Goal: Find contact information: Find contact information

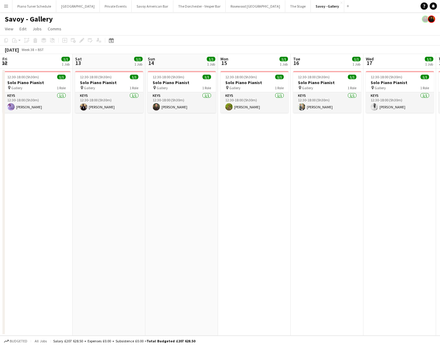
scroll to position [0, 242]
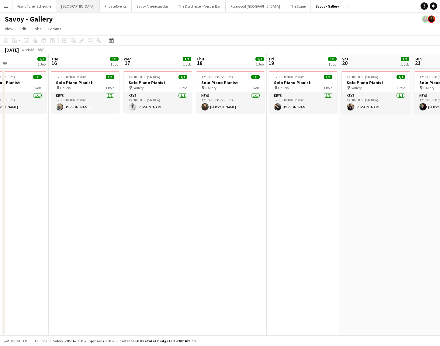
click at [77, 3] on button "[GEOGRAPHIC_DATA] Close" at bounding box center [77, 6] width 43 height 12
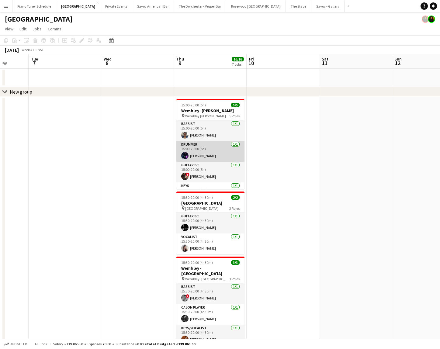
drag, startPoint x: 225, startPoint y: 125, endPoint x: 240, endPoint y: 147, distance: 26.9
click at [225, 125] on app-card-role "Bassist 1/1 15:00-20:00 (5h) Edwin Ireland" at bounding box center [210, 130] width 68 height 21
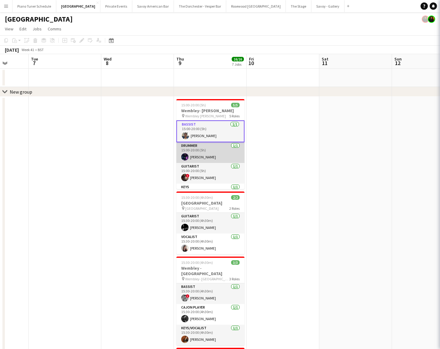
scroll to position [0, 190]
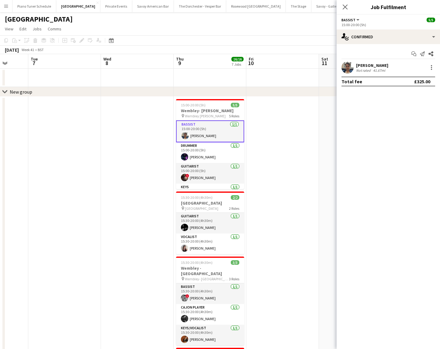
click at [374, 65] on div "[PERSON_NAME]" at bounding box center [372, 65] width 32 height 5
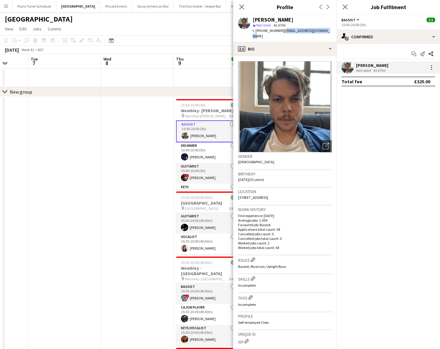
drag, startPoint x: 326, startPoint y: 30, endPoint x: 282, endPoint y: 32, distance: 44.4
click at [282, 32] on div "Edwin Ireland star Not rated 41.67mi t. +447946467539 | edwinireland@hotmail.com" at bounding box center [284, 28] width 103 height 27
copy span "edwinireland@hotmail.com"
click at [215, 151] on app-card-role "Drummer 1/1 15:00-20:00 (5h) Matthias Stapleton" at bounding box center [210, 152] width 68 height 21
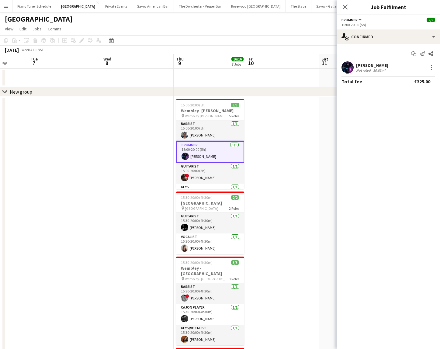
click at [365, 61] on div "Matthias Stapleton Not rated 10.83mi" at bounding box center [387, 67] width 103 height 12
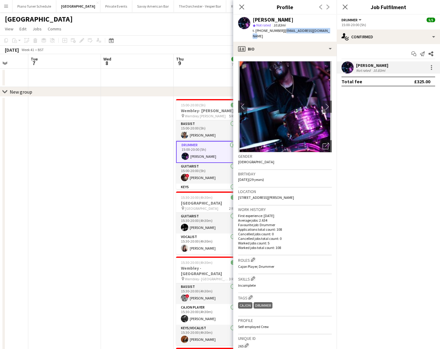
drag, startPoint x: 283, startPoint y: 31, endPoint x: 326, endPoint y: 32, distance: 42.6
click at [326, 32] on span "| mattyds71@googlemail.com" at bounding box center [290, 33] width 77 height 10
copy span "mattyds71@googlemail.com"
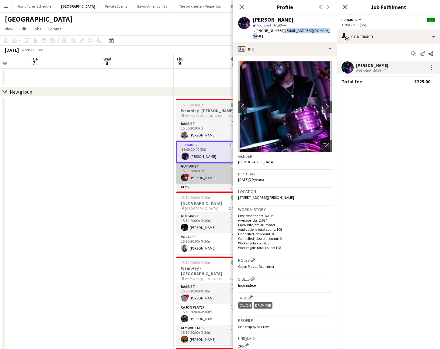
click at [204, 178] on app-card-role "Guitarist 1/1 15:00-20:00 (5h) ! Louis Nelson" at bounding box center [210, 173] width 68 height 21
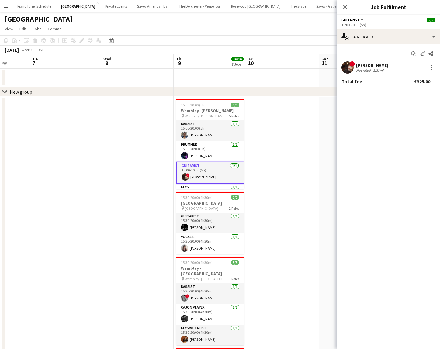
click at [372, 68] on div "3.23mi" at bounding box center [378, 70] width 13 height 5
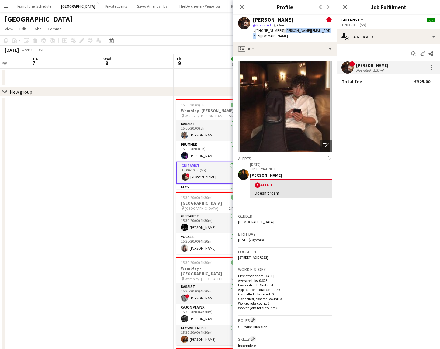
drag, startPoint x: 281, startPoint y: 31, endPoint x: 324, endPoint y: 31, distance: 43.1
click at [324, 31] on div "Louis Nelson ! star Not rated 3.23mi t. +447772993308 | louis-nelson@hotmail.com" at bounding box center [284, 28] width 103 height 27
copy span "louis-nelson@hotmail.com"
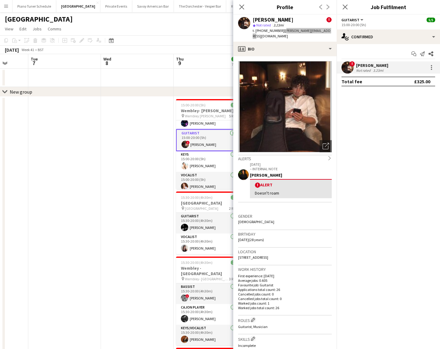
scroll to position [36, 0]
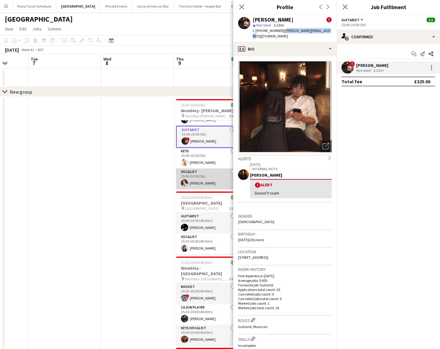
click at [204, 184] on app-card-role "Vocalist 1/1 15:00-20:00 (5h) Maggie Lynne" at bounding box center [210, 178] width 68 height 21
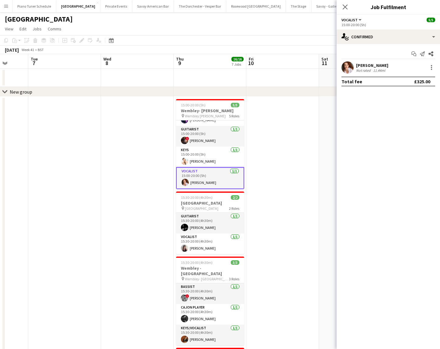
click at [204, 184] on app-card-role "Vocalist 1/1 15:00-20:00 (5h) Maggie Lynne" at bounding box center [210, 178] width 68 height 22
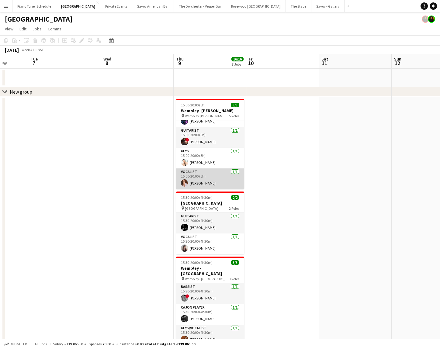
click at [213, 185] on app-card-role "Vocalist 1/1 15:00-20:00 (5h) Maggie Lynne" at bounding box center [210, 178] width 68 height 21
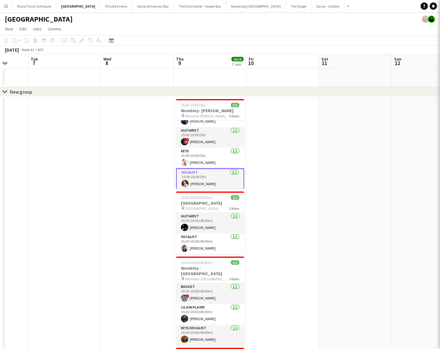
scroll to position [36, 0]
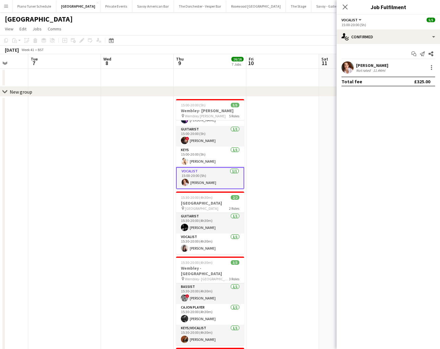
click at [360, 72] on div "Not rated" at bounding box center [364, 70] width 16 height 5
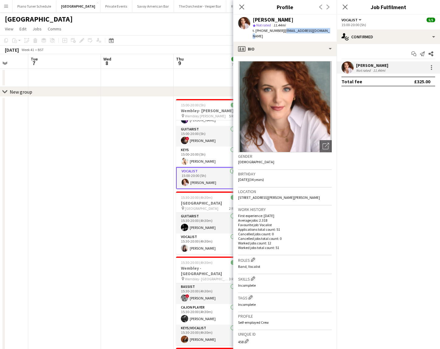
drag, startPoint x: 325, startPoint y: 32, endPoint x: 284, endPoint y: 32, distance: 40.7
click at [284, 32] on span "| maggielynne91@gmail.com" at bounding box center [290, 33] width 77 height 10
copy span "maggielynne91@gmail.com"
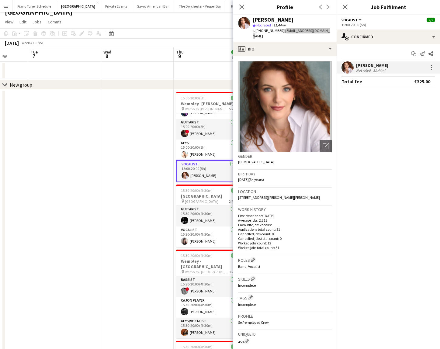
scroll to position [9, 0]
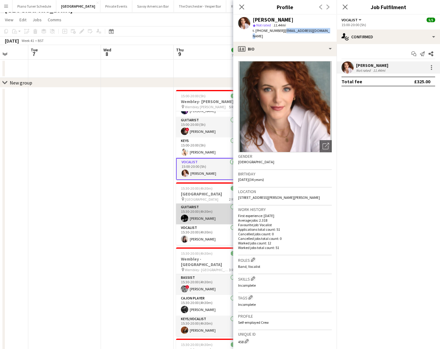
click at [216, 214] on app-card-role "Guitarist 1/1 15:30-20:00 (4h30m) Mike Redfern" at bounding box center [210, 214] width 68 height 21
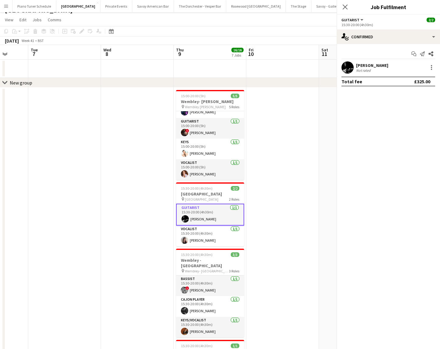
scroll to position [35, 0]
click at [368, 68] on div "Not rated" at bounding box center [364, 70] width 16 height 5
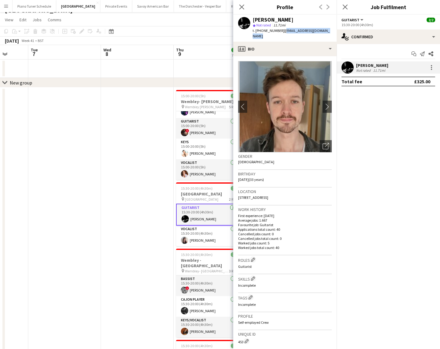
drag, startPoint x: 283, startPoint y: 31, endPoint x: 329, endPoint y: 30, distance: 45.9
click at [329, 30] on span "| mikeredfernguitar@gmail.com" at bounding box center [290, 33] width 77 height 10
copy span "mikeredfernguitar@gmail.com"
click at [205, 241] on app-card-role "Vocalist 1/1 15:30-20:00 (4h30m) Elly Grice" at bounding box center [210, 235] width 68 height 21
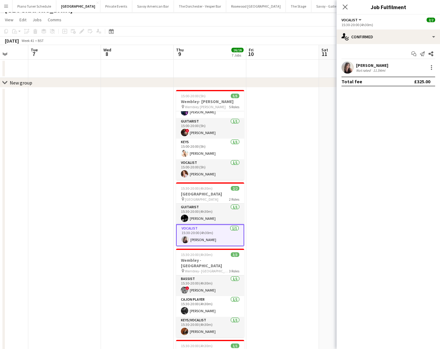
click at [366, 68] on div "Not rated" at bounding box center [364, 70] width 16 height 5
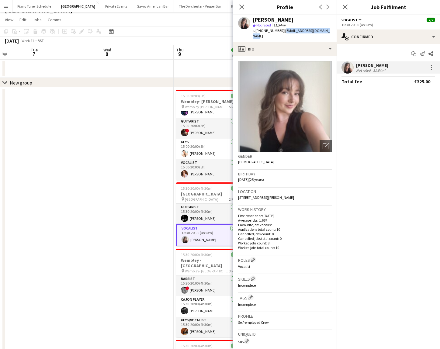
drag, startPoint x: 325, startPoint y: 32, endPoint x: 282, endPoint y: 29, distance: 43.2
click at [282, 29] on div "Elly Grice star Not rated 11.54mi t. +447867948475 | ellygricevocals@gmail.com" at bounding box center [284, 28] width 103 height 27
copy span "ellygricevocals@gmail.com"
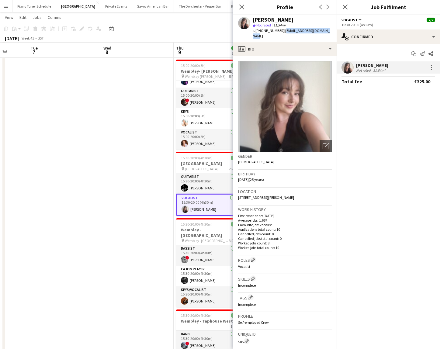
scroll to position [39, 0]
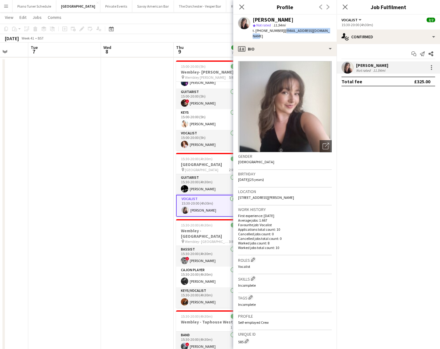
click at [133, 215] on app-date-cell at bounding box center [137, 307] width 73 height 499
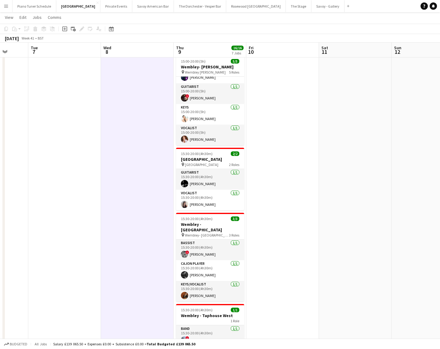
scroll to position [44, 0]
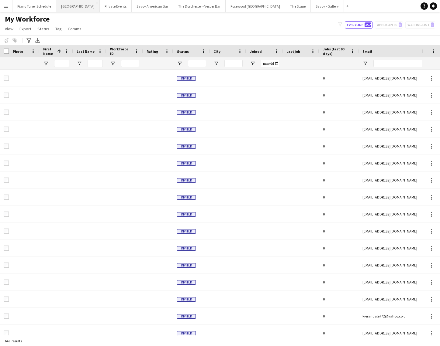
click at [73, 7] on button "[GEOGRAPHIC_DATA] Close" at bounding box center [77, 6] width 43 height 12
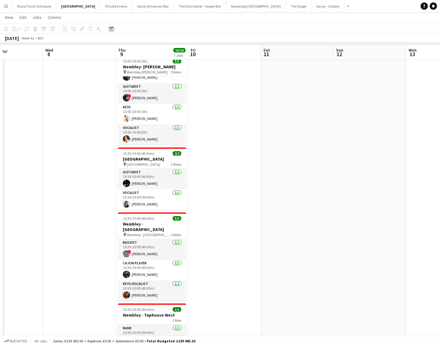
scroll to position [48, 0]
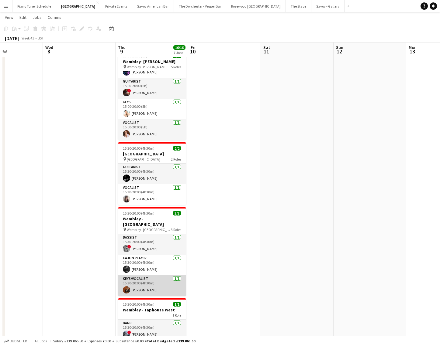
click at [147, 276] on app-card-role "Keys/Vocalist 1/1 15:30-20:00 (4h30m) Andrew Humphries" at bounding box center [152, 286] width 68 height 21
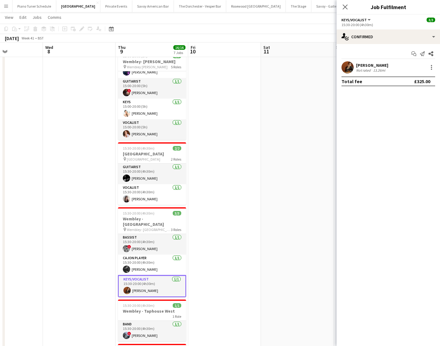
click at [375, 66] on div "[PERSON_NAME]" at bounding box center [372, 65] width 32 height 5
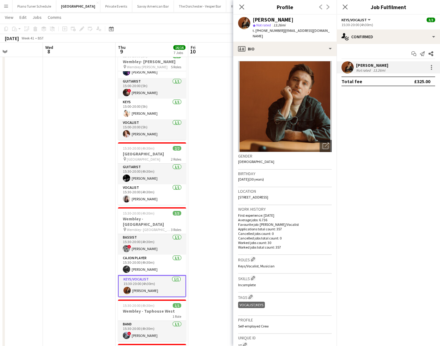
drag, startPoint x: 281, startPoint y: 31, endPoint x: 290, endPoint y: 36, distance: 10.2
click at [290, 36] on div "t. +447976820173 | andrewhumphries1@hotmail.co.uk" at bounding box center [291, 33] width 79 height 11
copy span "andrewhumphries1@hotmail.co.uk"
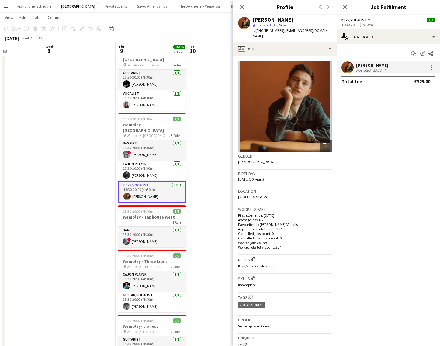
scroll to position [143, 0]
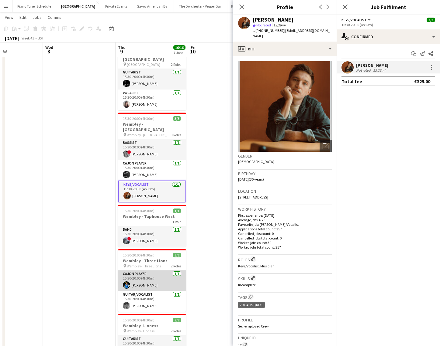
click at [154, 281] on app-card-role "Cajon Player 1/1 15:30-20:00 (4h30m) Ellie East" at bounding box center [152, 281] width 68 height 21
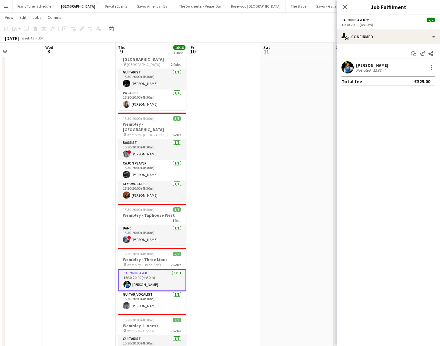
drag, startPoint x: 369, startPoint y: 81, endPoint x: 361, endPoint y: 68, distance: 15.0
click at [366, 77] on div "Total fee £325.00" at bounding box center [388, 82] width 94 height 10
click at [361, 68] on div "Not rated" at bounding box center [364, 70] width 16 height 5
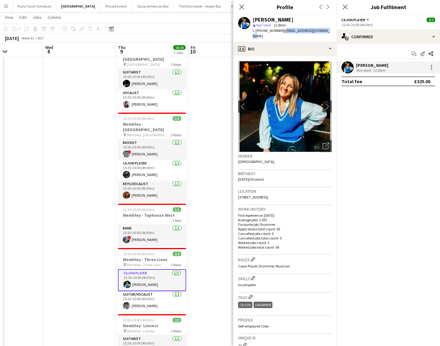
drag, startPoint x: 282, startPoint y: 31, endPoint x: 335, endPoint y: 33, distance: 53.5
click at [335, 33] on app-profile-header "Ellie East star Not rated 12.86mi t. +447951901753 | ellieeastmusic@gmail.com" at bounding box center [284, 28] width 103 height 27
copy span "ellieeastmusic@gmail.com"
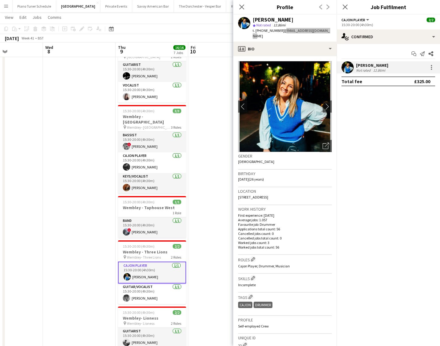
scroll to position [152, 0]
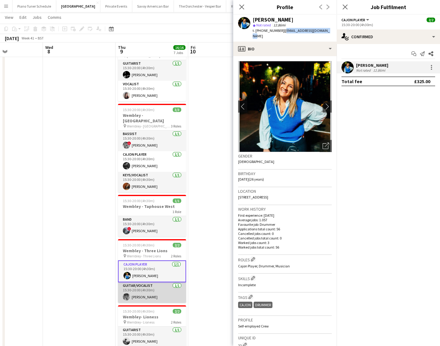
click at [148, 293] on app-card-role "Guitar/Vocalist 1/1 15:30-20:00 (4h30m) Dan Olsen" at bounding box center [152, 293] width 68 height 21
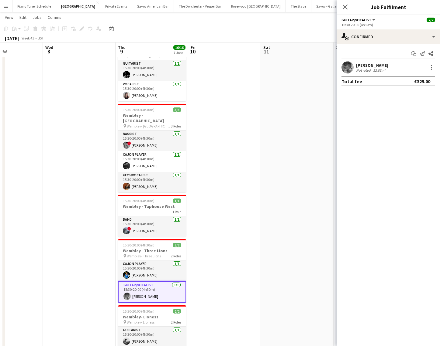
click at [361, 62] on div "Dan Olsen Not rated 12.83mi" at bounding box center [387, 67] width 103 height 12
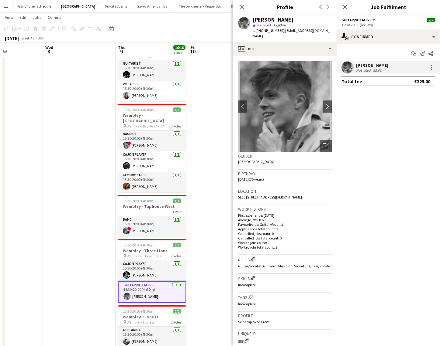
drag, startPoint x: 286, startPoint y: 31, endPoint x: 314, endPoint y: 31, distance: 27.4
click at [314, 31] on span "| do@danolsenmusic.com" at bounding box center [290, 33] width 77 height 10
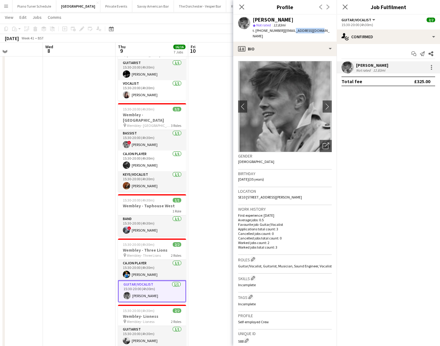
drag, startPoint x: 319, startPoint y: 31, endPoint x: 305, endPoint y: 31, distance: 14.3
click at [297, 33] on span "| do@danolsenmusic.com" at bounding box center [290, 33] width 77 height 10
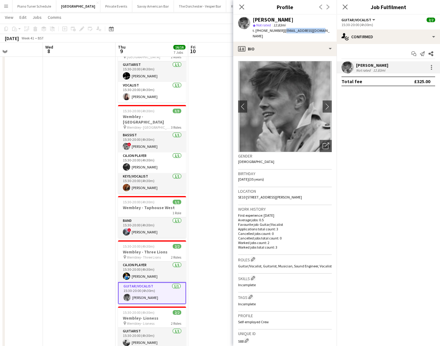
drag, startPoint x: 328, startPoint y: 31, endPoint x: 284, endPoint y: 32, distance: 43.8
click at [284, 32] on app-profile-header "Dan Olsen star Not rated 12.83mi t. +4407731371070 | do@danolsenmusic.com" at bounding box center [284, 28] width 103 height 27
copy span "[EMAIL_ADDRESS][DOMAIN_NAME]"
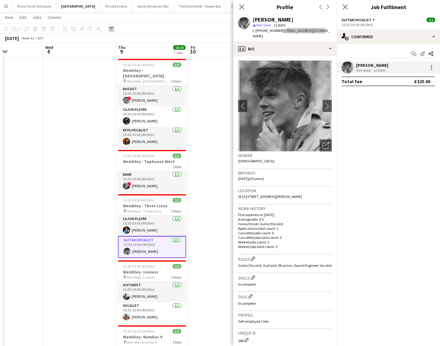
scroll to position [0, 0]
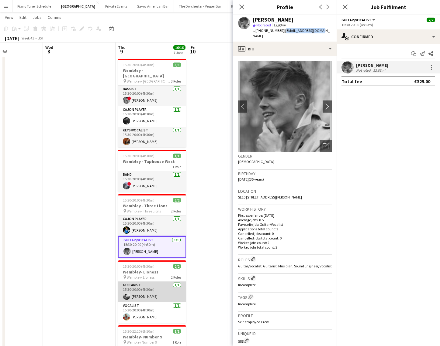
click at [156, 290] on app-card-role "Guitarist 1/1 15:30-20:00 (4h30m) Adriano Balducci Moncada" at bounding box center [152, 292] width 68 height 21
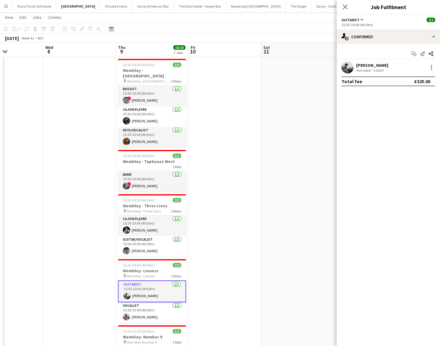
click at [388, 71] on div "Not rated 4.53mi" at bounding box center [372, 70] width 32 height 5
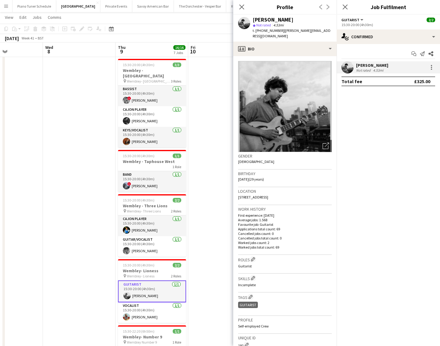
click at [282, 31] on span "| balducci.adriano@gmail.com" at bounding box center [291, 33] width 78 height 10
drag, startPoint x: 282, startPoint y: 31, endPoint x: 295, endPoint y: 30, distance: 13.1
click at [295, 30] on span "| balducci.adriano@gmail.com" at bounding box center [291, 33] width 78 height 10
click at [297, 30] on span "| balducci.adriano@gmail.com" at bounding box center [291, 33] width 78 height 10
drag, startPoint x: 282, startPoint y: 31, endPoint x: 328, endPoint y: 28, distance: 45.4
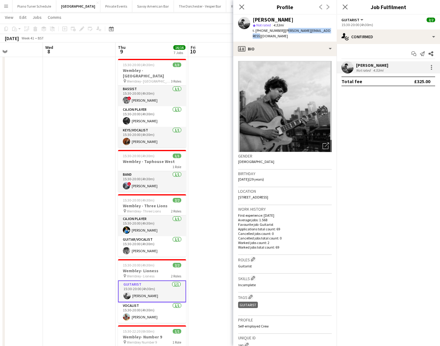
click at [328, 28] on div "Adriano Balducci Moncada star Not rated 4.53mi t. +447541983400 | balducci.adri…" at bounding box center [284, 28] width 103 height 27
drag, startPoint x: 282, startPoint y: 30, endPoint x: 329, endPoint y: 32, distance: 47.1
click at [329, 32] on div "Adriano Balducci Moncada star Not rated 4.53mi t. +447541983400 | balducci.adri…" at bounding box center [284, 28] width 103 height 27
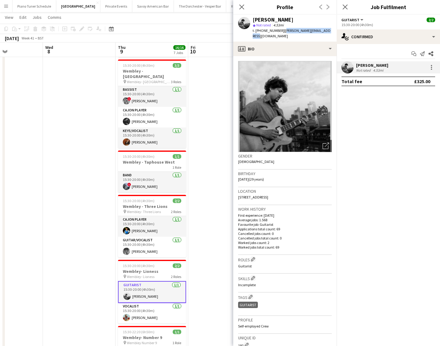
copy span "balducci.adriano@gmail.com"
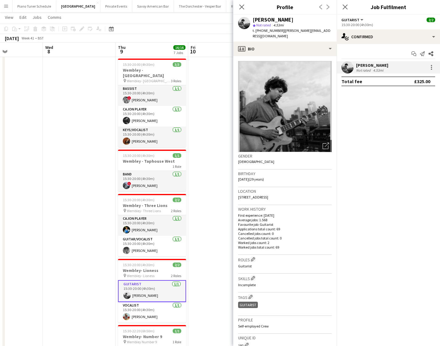
drag, startPoint x: 273, startPoint y: 20, endPoint x: 321, endPoint y: 20, distance: 47.1
click at [321, 20] on div "[PERSON_NAME]" at bounding box center [291, 19] width 79 height 5
copy div "Balducci Moncada"
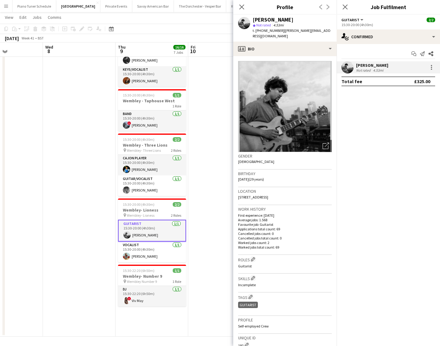
scroll to position [258, 0]
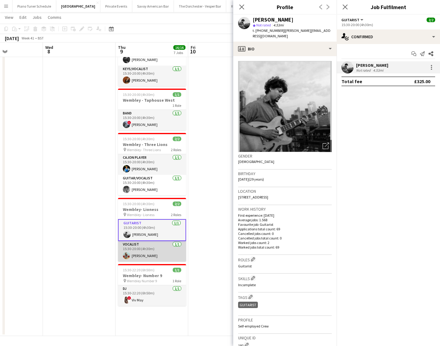
click at [141, 248] on app-card-role "Vocalist 1/1 15:30-20:00 (4h30m) Hope Russell-Winter" at bounding box center [152, 251] width 68 height 21
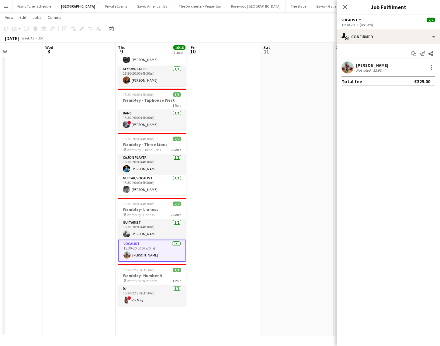
click at [388, 66] on div "[PERSON_NAME]" at bounding box center [372, 65] width 32 height 5
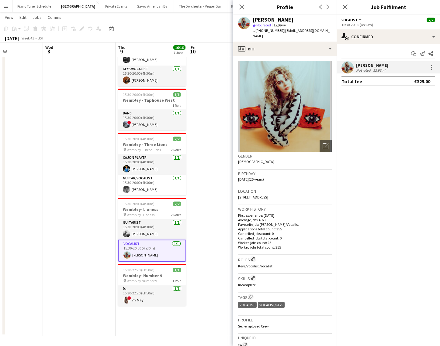
drag, startPoint x: 283, startPoint y: 30, endPoint x: 335, endPoint y: 32, distance: 51.4
click at [335, 32] on div "Hope Russell-Winter star Not rated 12.96mi t. +4407498286203 | hopecrussellwint…" at bounding box center [284, 28] width 103 height 27
copy span "hopecrussellwinter@gmail.com"
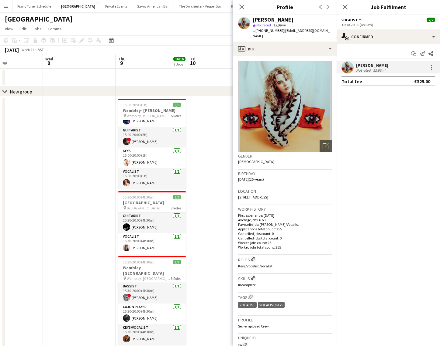
click at [3, 3] on button "Menu" at bounding box center [6, 6] width 12 height 12
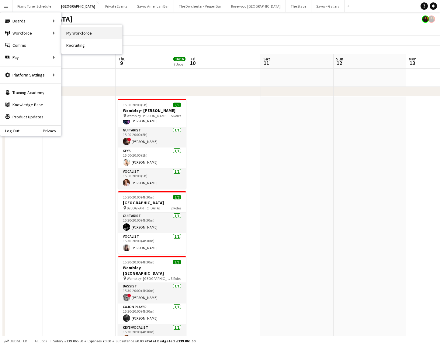
click at [83, 30] on link "My Workforce" at bounding box center [91, 33] width 61 height 12
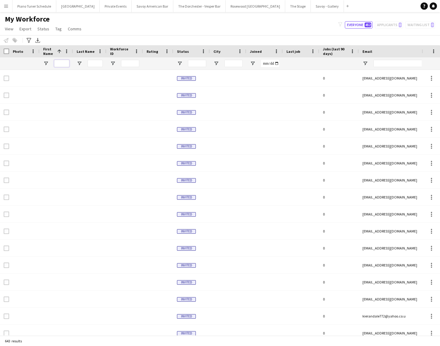
click at [61, 65] on input "First Name Filter Input" at bounding box center [61, 63] width 15 height 7
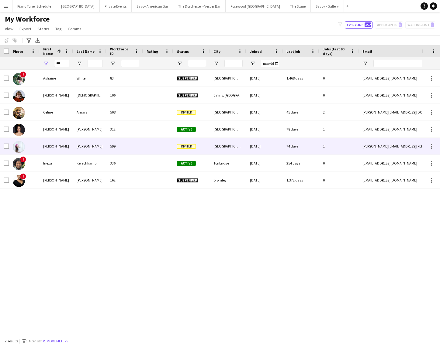
click at [74, 145] on div "Silva" at bounding box center [89, 146] width 33 height 17
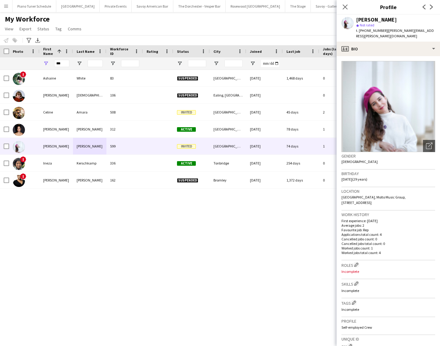
click at [387, 29] on span "| ines.silva@moltomusicgroup.com" at bounding box center [395, 33] width 78 height 10
drag, startPoint x: 386, startPoint y: 30, endPoint x: 393, endPoint y: 38, distance: 9.9
click at [393, 38] on div "t. +4407746250902 | ines.silva@moltomusicgroup.com" at bounding box center [395, 33] width 79 height 11
copy span "ines.silva@moltomusicgroup.com"
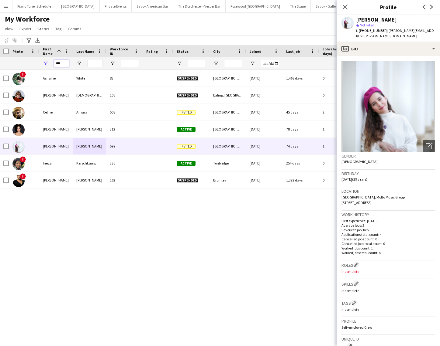
click at [60, 63] on input "***" at bounding box center [61, 63] width 15 height 7
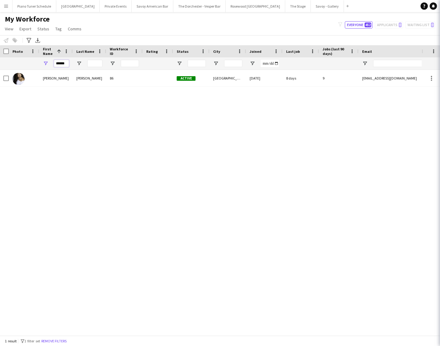
scroll to position [0, 1]
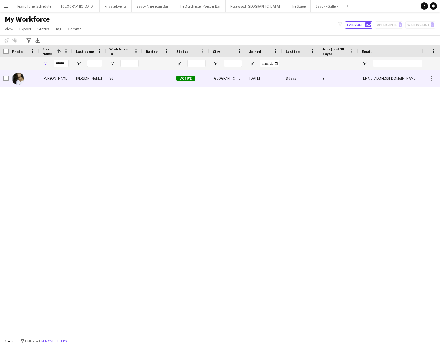
click at [107, 77] on div "86" at bounding box center [124, 78] width 36 height 17
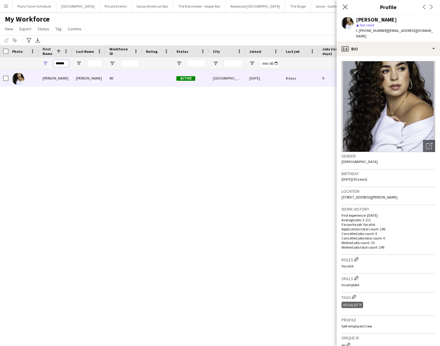
click at [58, 64] on input "******" at bounding box center [60, 63] width 15 height 7
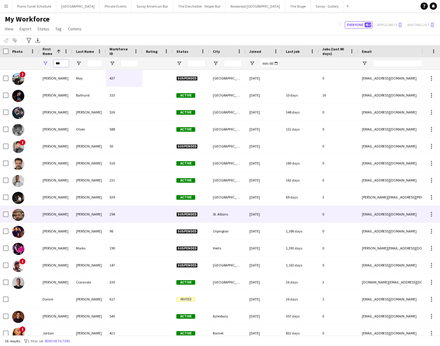
scroll to position [6, 0]
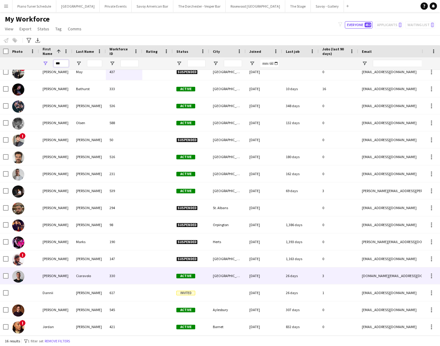
type input "***"
click at [106, 275] on div "330" at bounding box center [124, 276] width 36 height 17
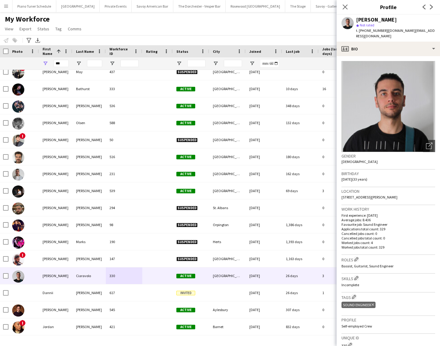
drag, startPoint x: 386, startPoint y: 30, endPoint x: 422, endPoint y: 35, distance: 36.8
click at [422, 35] on div "t. +4407923968326 | danieleciaravolo.cd@gmail.com" at bounding box center [395, 33] width 79 height 11
drag, startPoint x: 388, startPoint y: 31, endPoint x: 402, endPoint y: 38, distance: 16.0
click at [402, 38] on div "t. +4407923968326 | danieleciaravolo.cd@gmail.com" at bounding box center [395, 33] width 79 height 11
drag, startPoint x: 386, startPoint y: 30, endPoint x: 393, endPoint y: 35, distance: 9.1
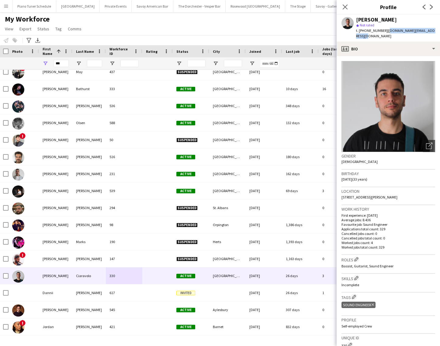
click at [393, 35] on div "t. +4407923968326 | danieleciaravolo.cd@gmail.com" at bounding box center [395, 33] width 79 height 11
copy span "[DOMAIN_NAME][EMAIL_ADDRESS][DOMAIN_NAME]"
click at [77, 2] on button "[GEOGRAPHIC_DATA] Close" at bounding box center [77, 6] width 43 height 12
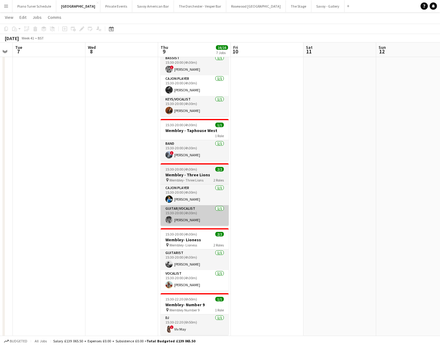
scroll to position [0, 277]
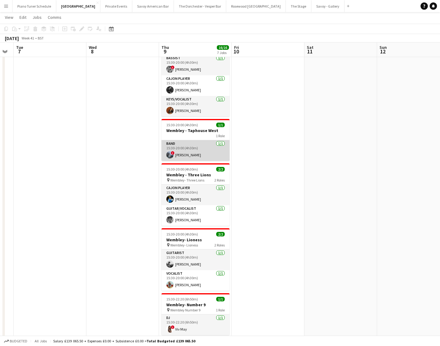
click at [187, 149] on app-card-role "Band 1/1 15:30-20:00 (4h30m) ! Michael Davies" at bounding box center [195, 150] width 68 height 21
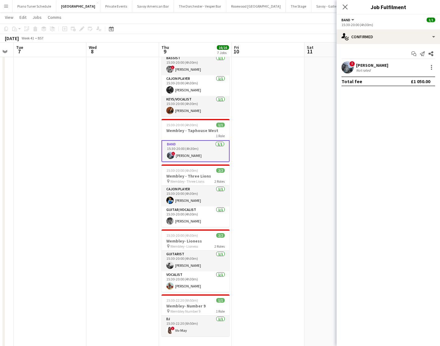
click at [362, 73] on div "! Michael Davies Not rated" at bounding box center [387, 67] width 103 height 12
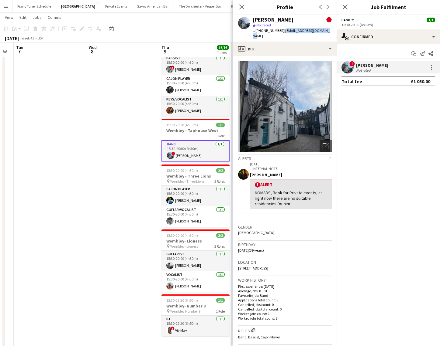
drag, startPoint x: 281, startPoint y: 31, endPoint x: 318, endPoint y: 36, distance: 37.0
click at [318, 36] on div "Michael Davies ! star Not rated t. +447526100955 | mikemusodavies@gmail.com" at bounding box center [284, 28] width 103 height 27
copy span "mikemusodavies@gmail.com"
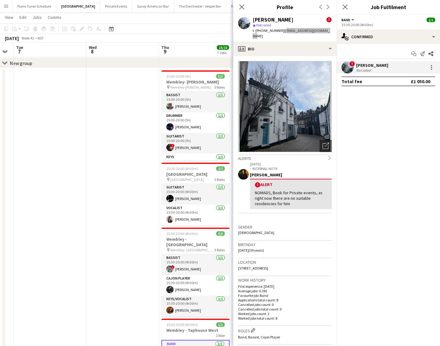
scroll to position [2, 0]
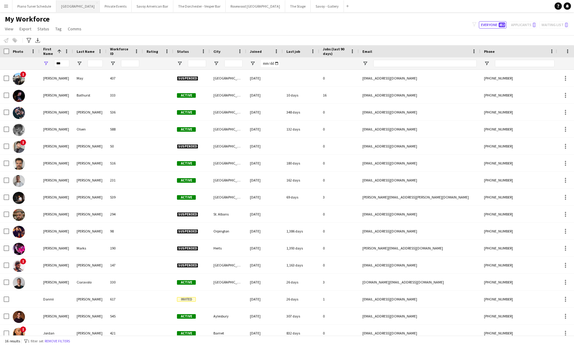
click at [76, 3] on button "[GEOGRAPHIC_DATA] Close" at bounding box center [77, 6] width 43 height 12
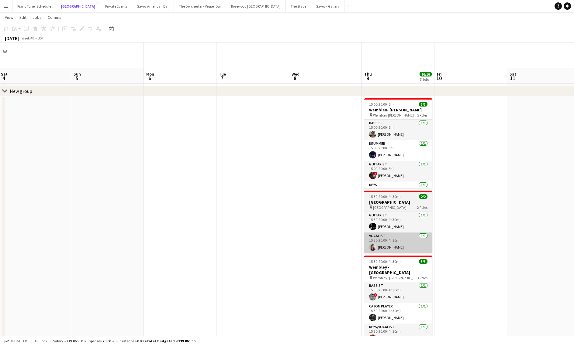
scroll to position [28, 0]
